Goal: Task Accomplishment & Management: Manage account settings

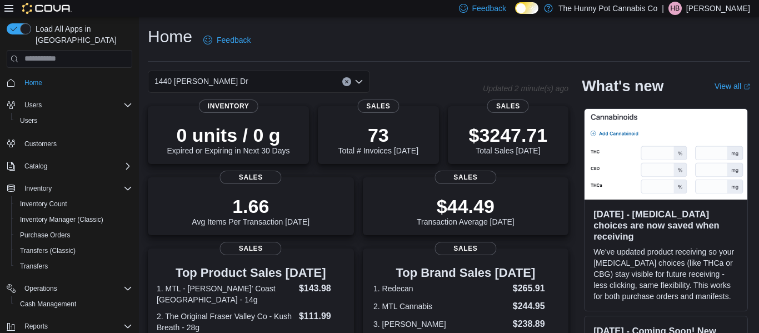
click at [725, 12] on p "[PERSON_NAME]" at bounding box center [718, 8] width 64 height 13
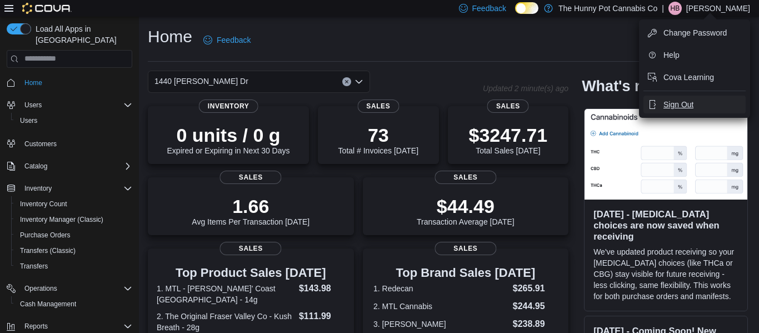
click at [672, 104] on span "Sign Out" at bounding box center [679, 104] width 30 height 11
